Goal: Task Accomplishment & Management: Manage account settings

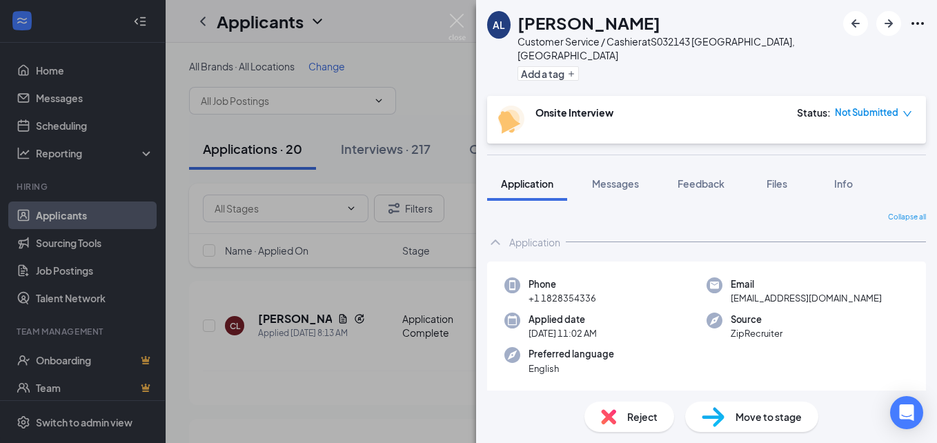
click at [902, 106] on div "Not Submitted" at bounding box center [873, 113] width 77 height 14
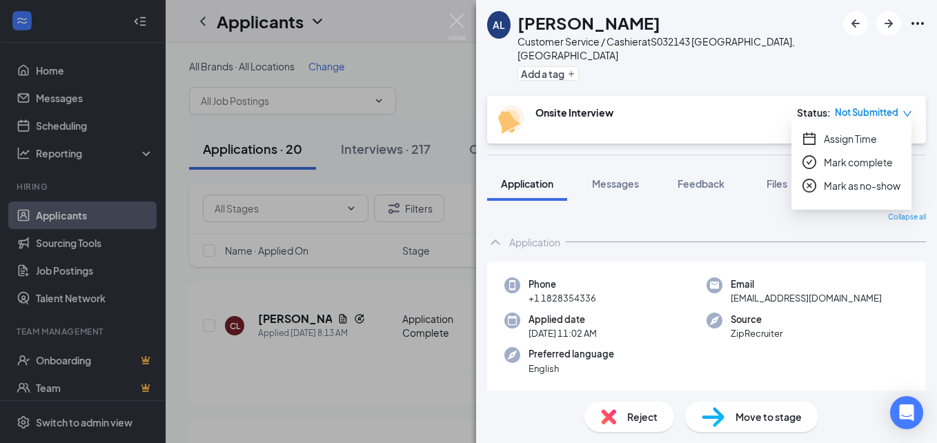
click at [862, 131] on span "Assign Time" at bounding box center [850, 138] width 53 height 15
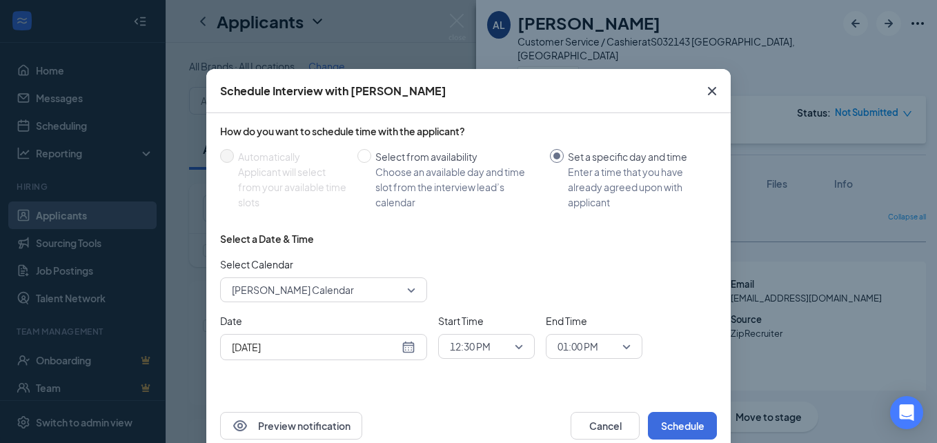
click at [401, 349] on div "Sep 16, 2025" at bounding box center [324, 346] width 184 height 15
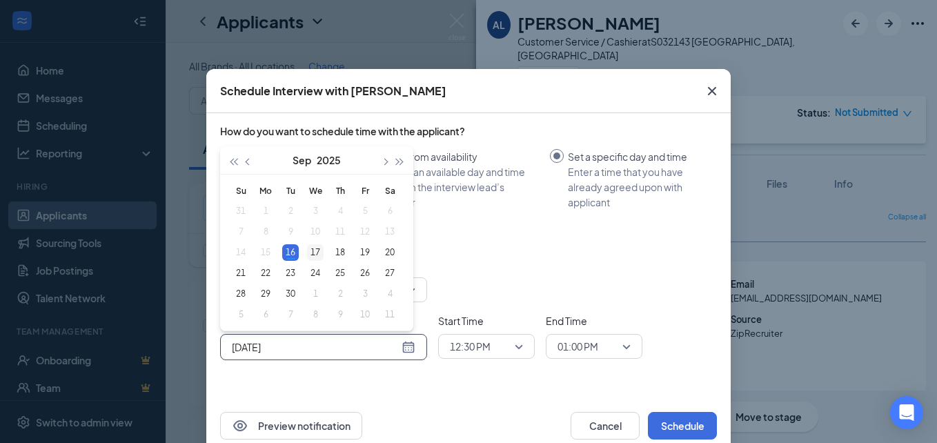
type input "Sep 17, 2025"
click at [310, 250] on div "17" at bounding box center [315, 252] width 17 height 17
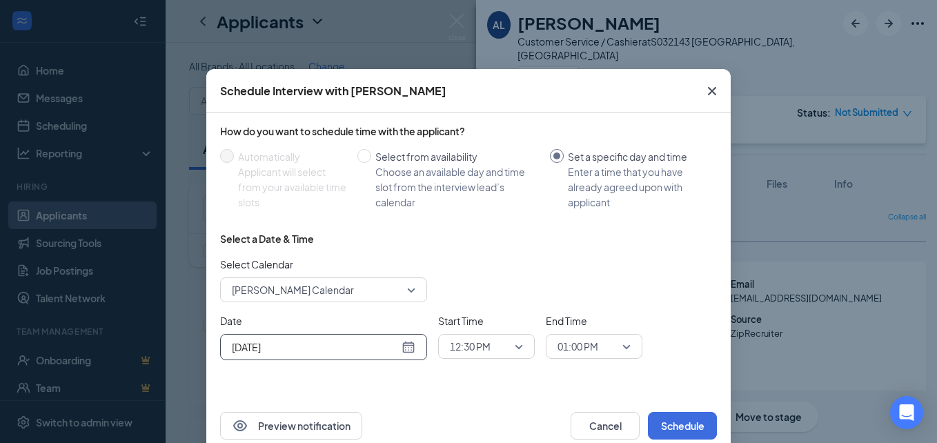
click at [512, 346] on span "12:30 PM" at bounding box center [486, 346] width 73 height 21
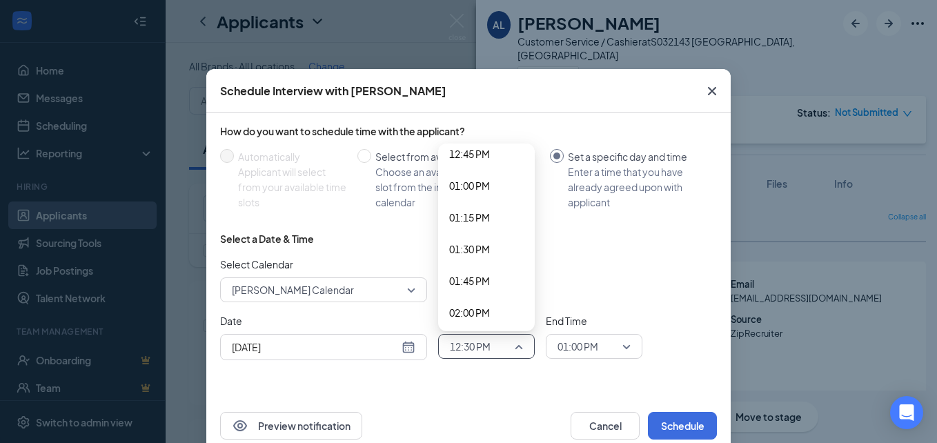
scroll to position [1643, 0]
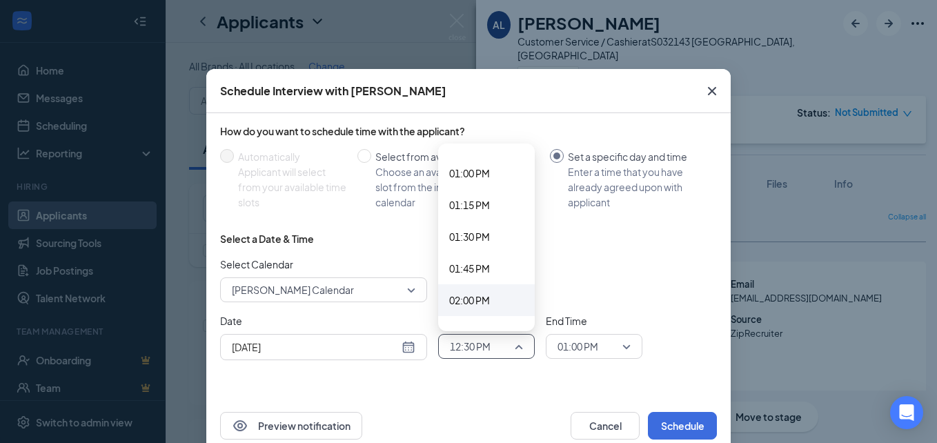
click at [476, 296] on span "02:00 PM" at bounding box center [469, 300] width 41 height 15
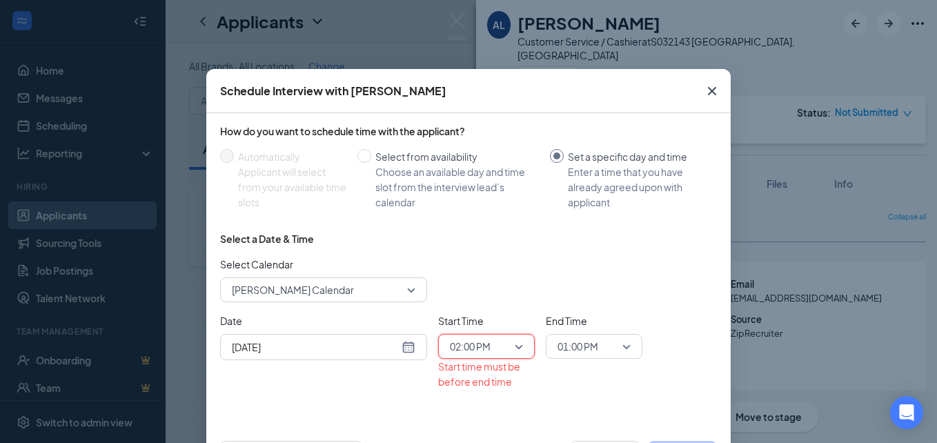
click at [629, 350] on div "01:00 PM" at bounding box center [594, 346] width 97 height 25
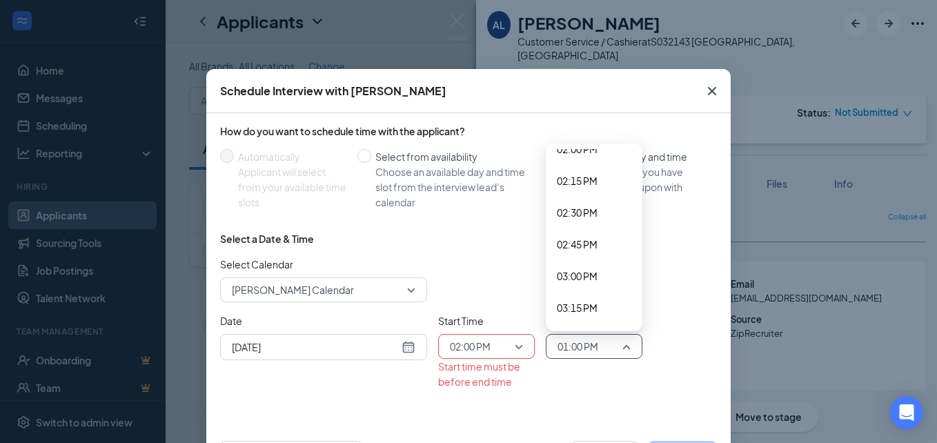
scroll to position [1813, 0]
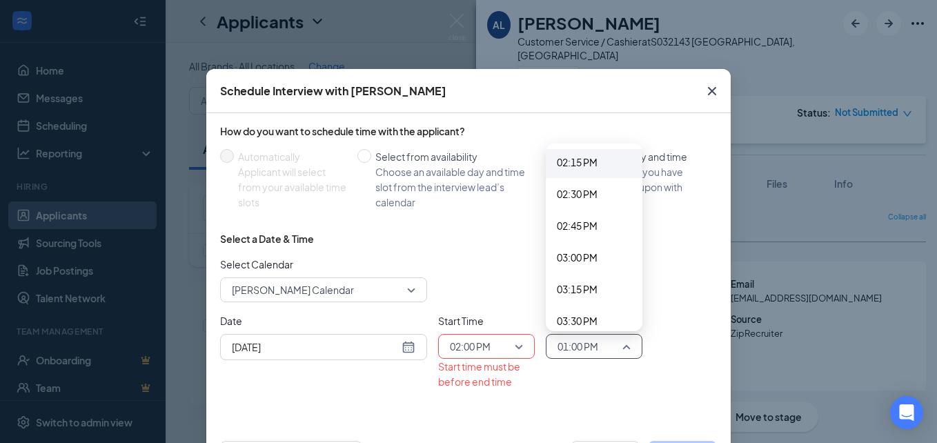
click at [585, 166] on span "02:15 PM" at bounding box center [577, 162] width 41 height 15
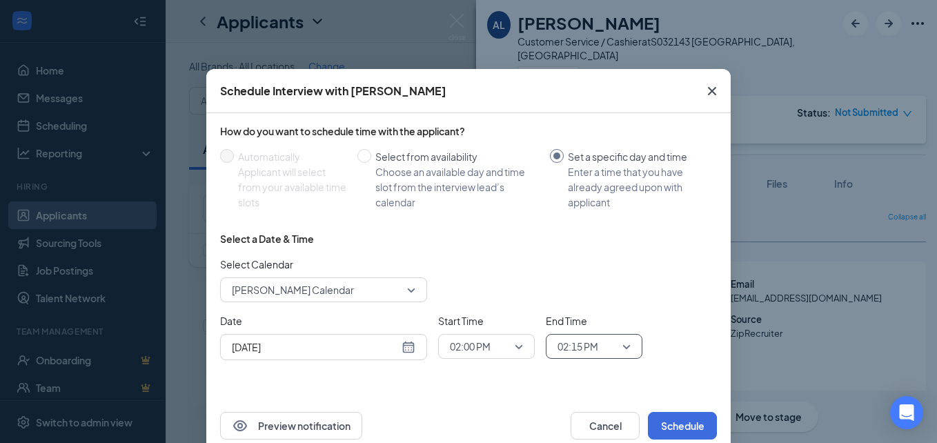
scroll to position [29, 0]
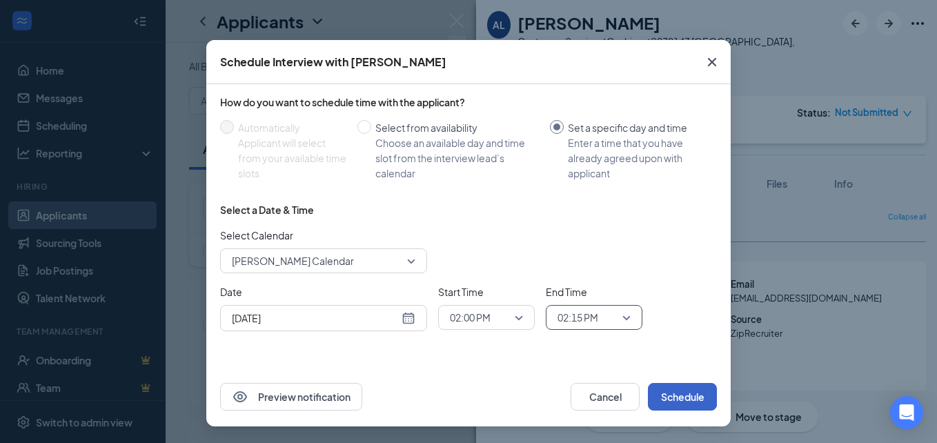
click at [673, 393] on button "Schedule" at bounding box center [682, 397] width 69 height 28
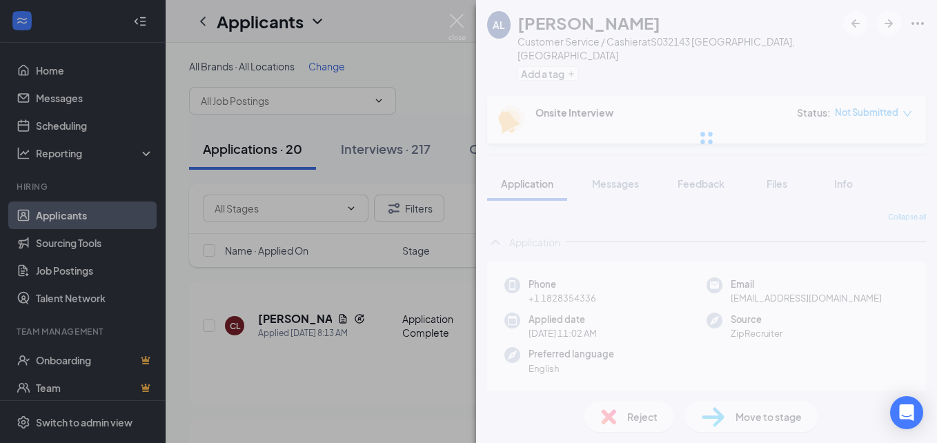
scroll to position [0, 0]
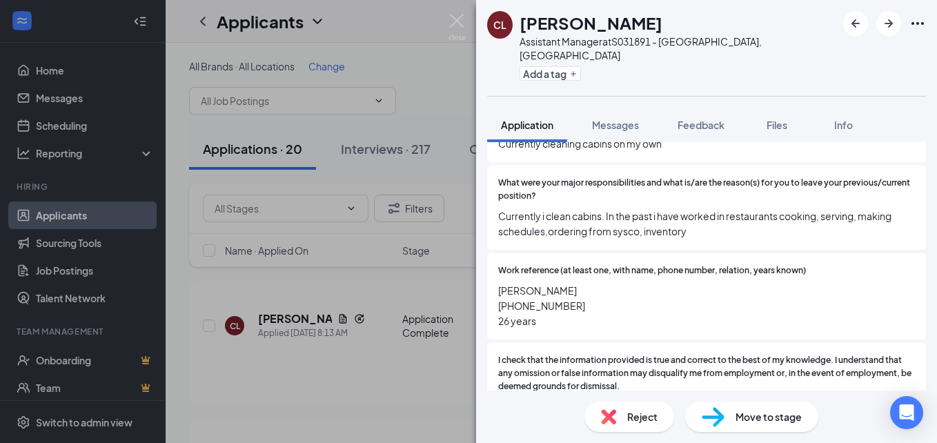
scroll to position [1612, 0]
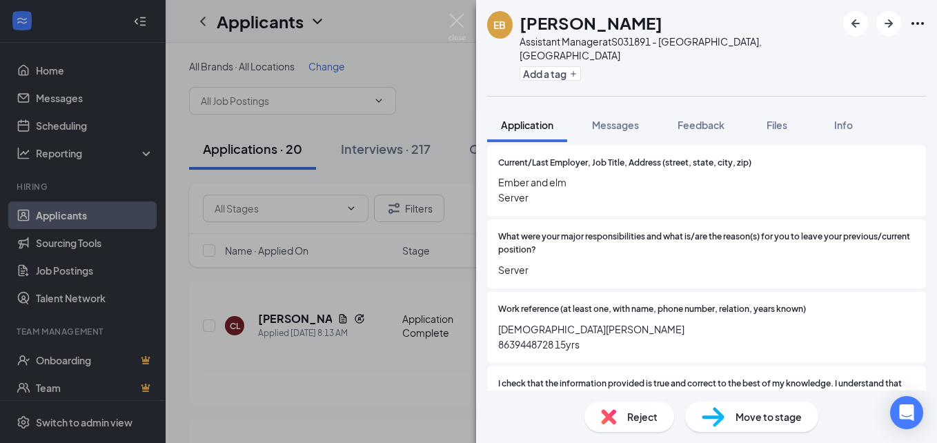
scroll to position [1491, 0]
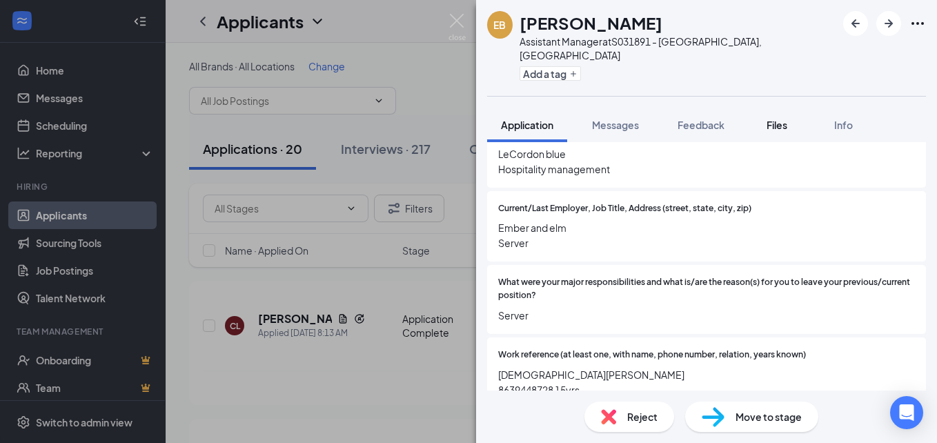
click at [785, 119] on span "Files" at bounding box center [777, 125] width 21 height 12
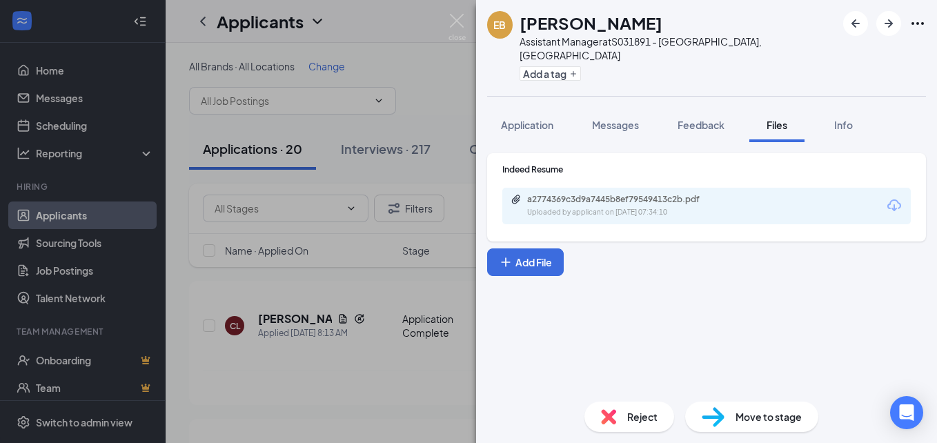
click at [701, 194] on div "a2774369c3d9a7445b8ef79549413c2b.pdf" at bounding box center [623, 199] width 193 height 11
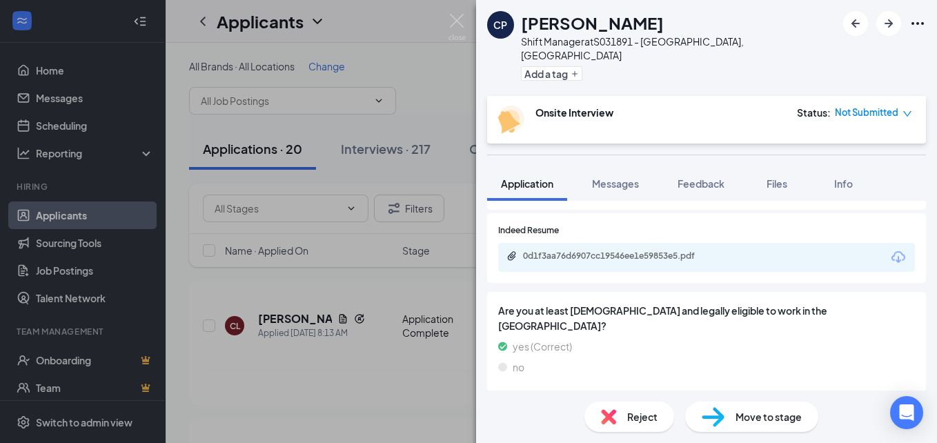
scroll to position [509, 0]
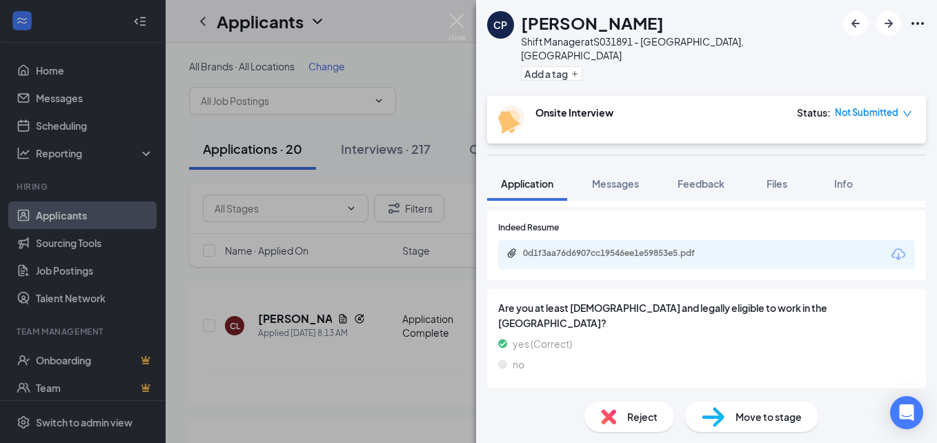
click at [575, 248] on div "0d1f3aa76d6907cc19546ee1e59853e5.pdf" at bounding box center [619, 253] width 193 height 11
